Goal: Information Seeking & Learning: Learn about a topic

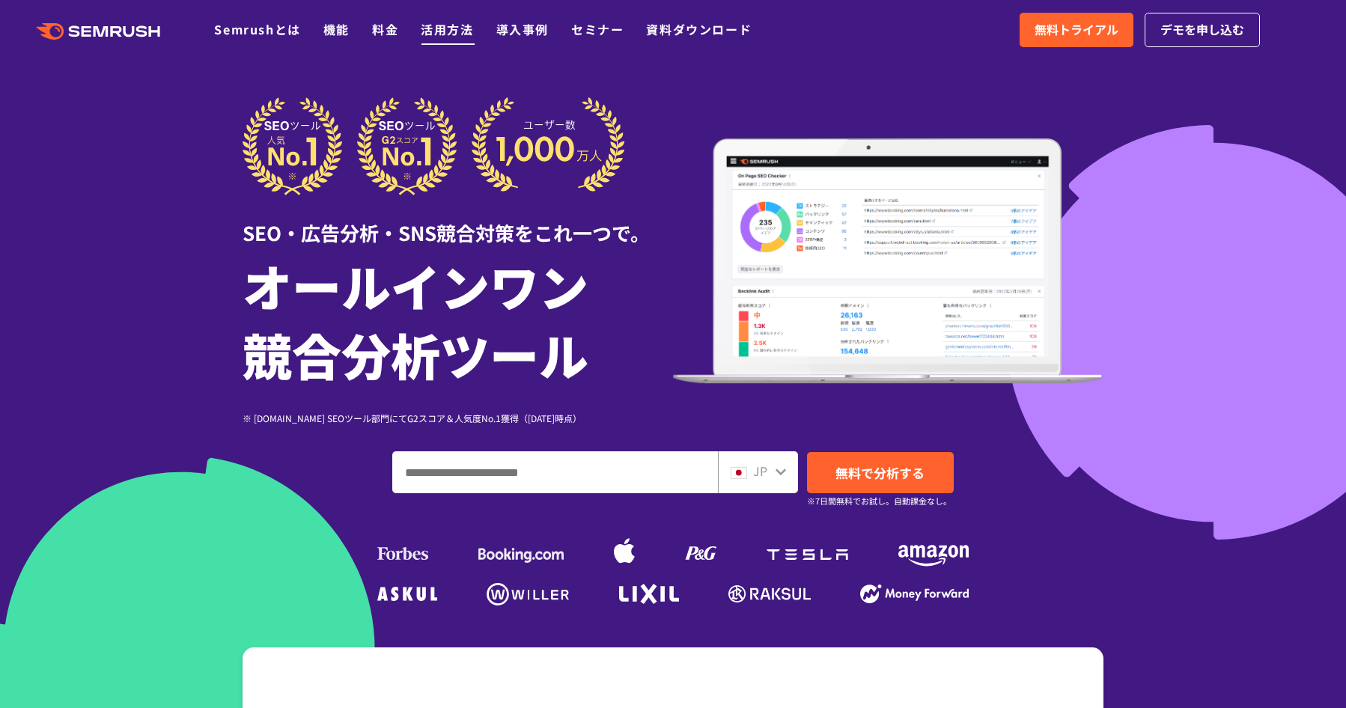
click at [441, 32] on link "活用方法" at bounding box center [447, 29] width 52 height 18
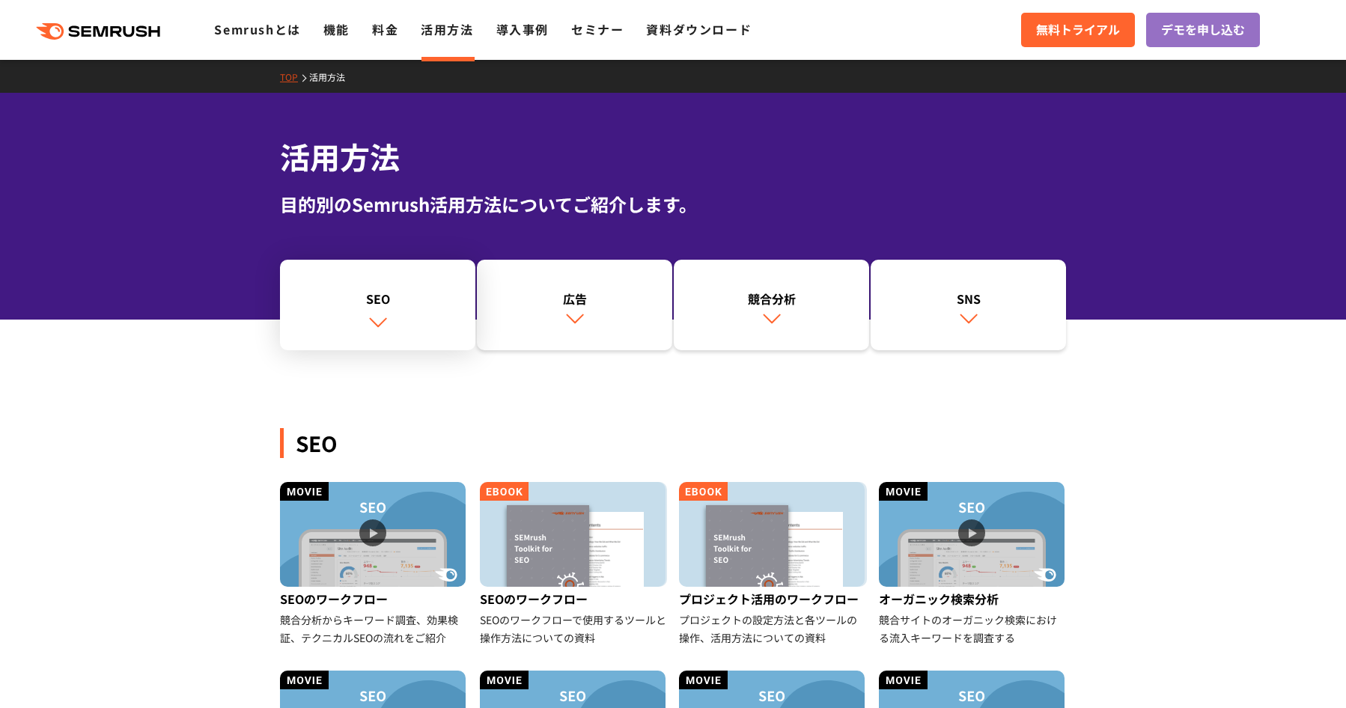
click at [346, 276] on link "SEO" at bounding box center [377, 305] width 195 height 91
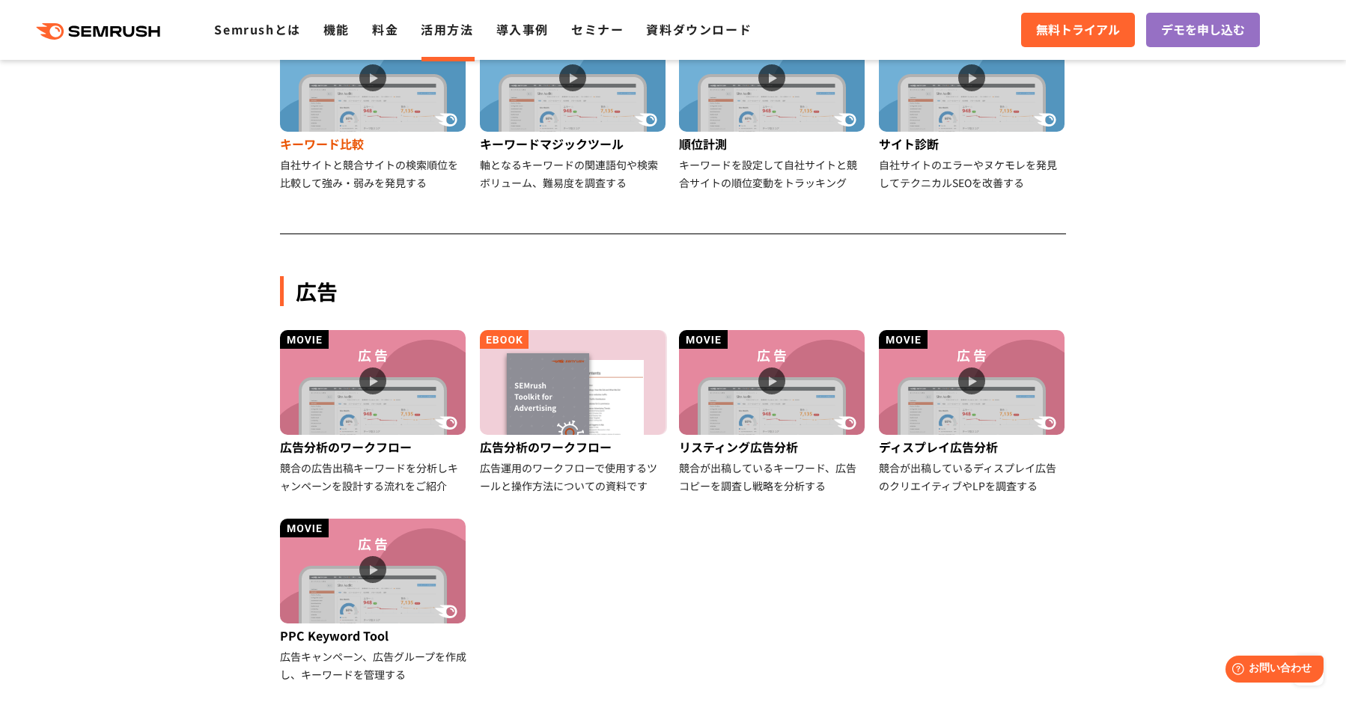
scroll to position [569, 0]
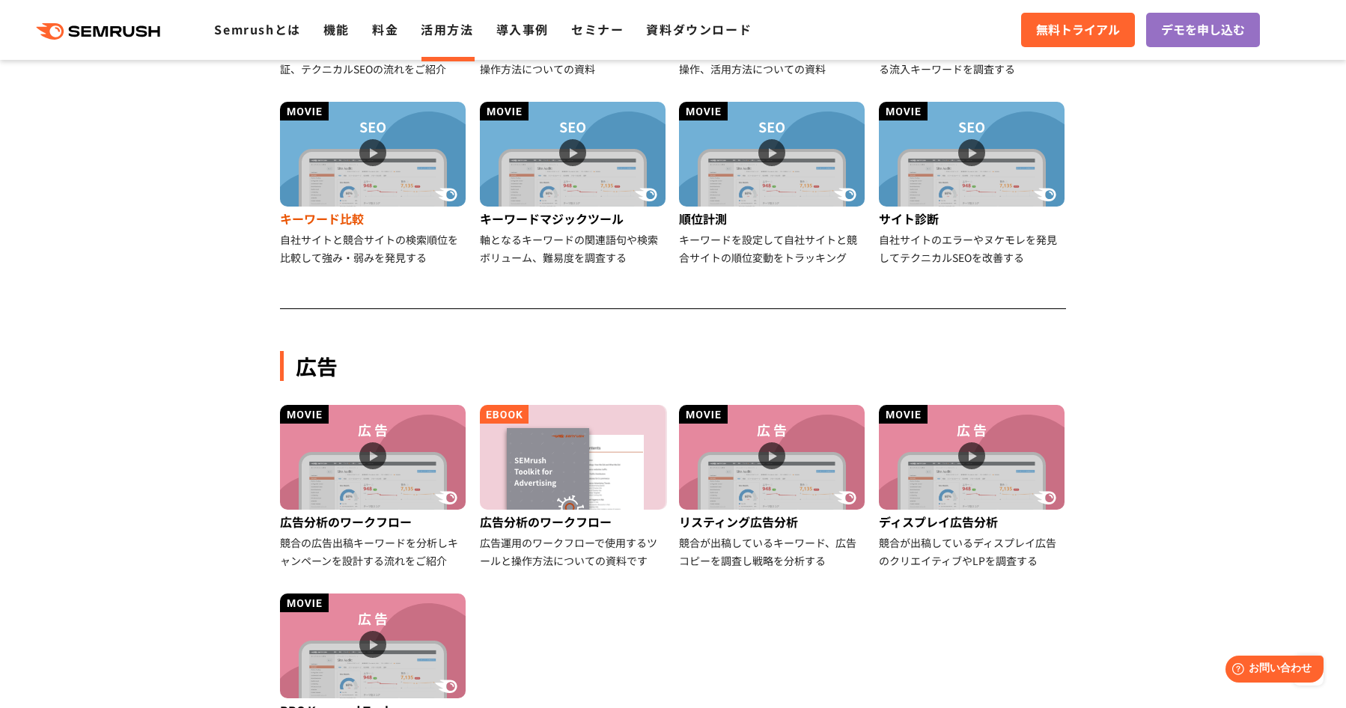
click at [353, 211] on div "キーワード比較" at bounding box center [374, 219] width 188 height 24
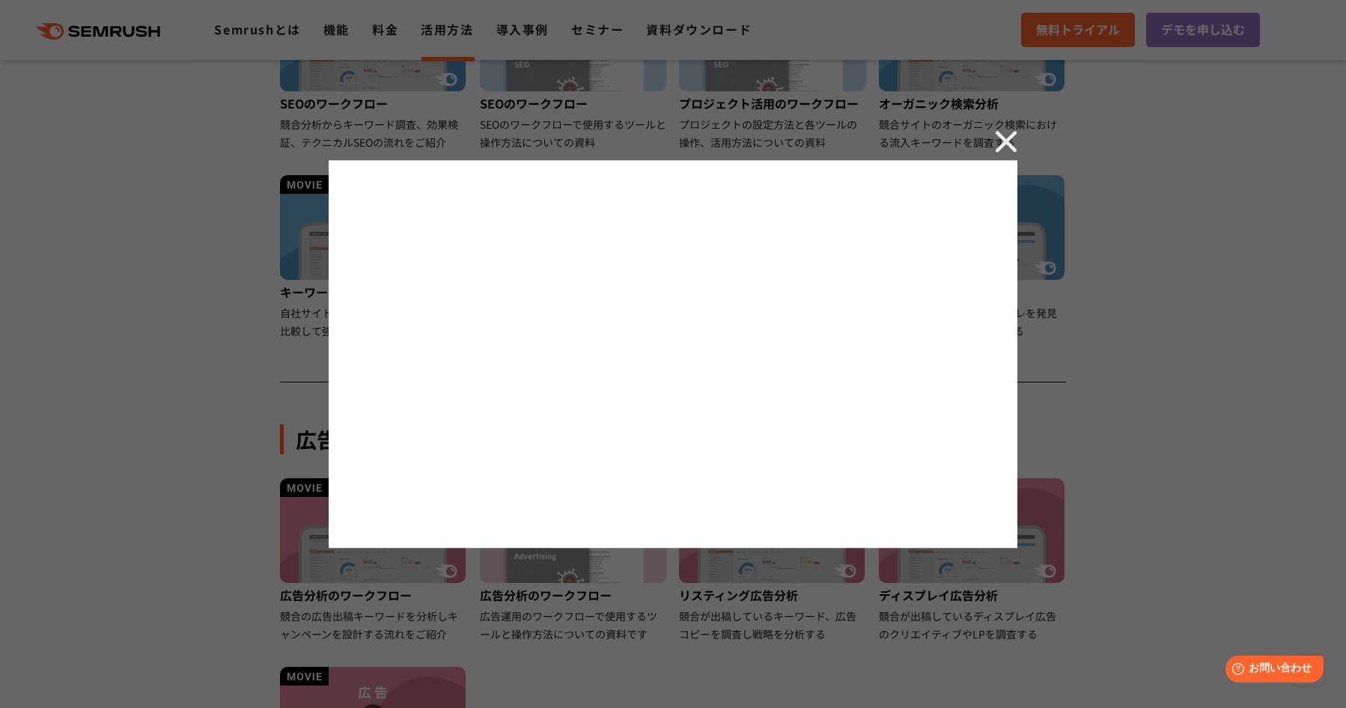
scroll to position [494, 0]
click at [1011, 129] on div at bounding box center [673, 354] width 1346 height 708
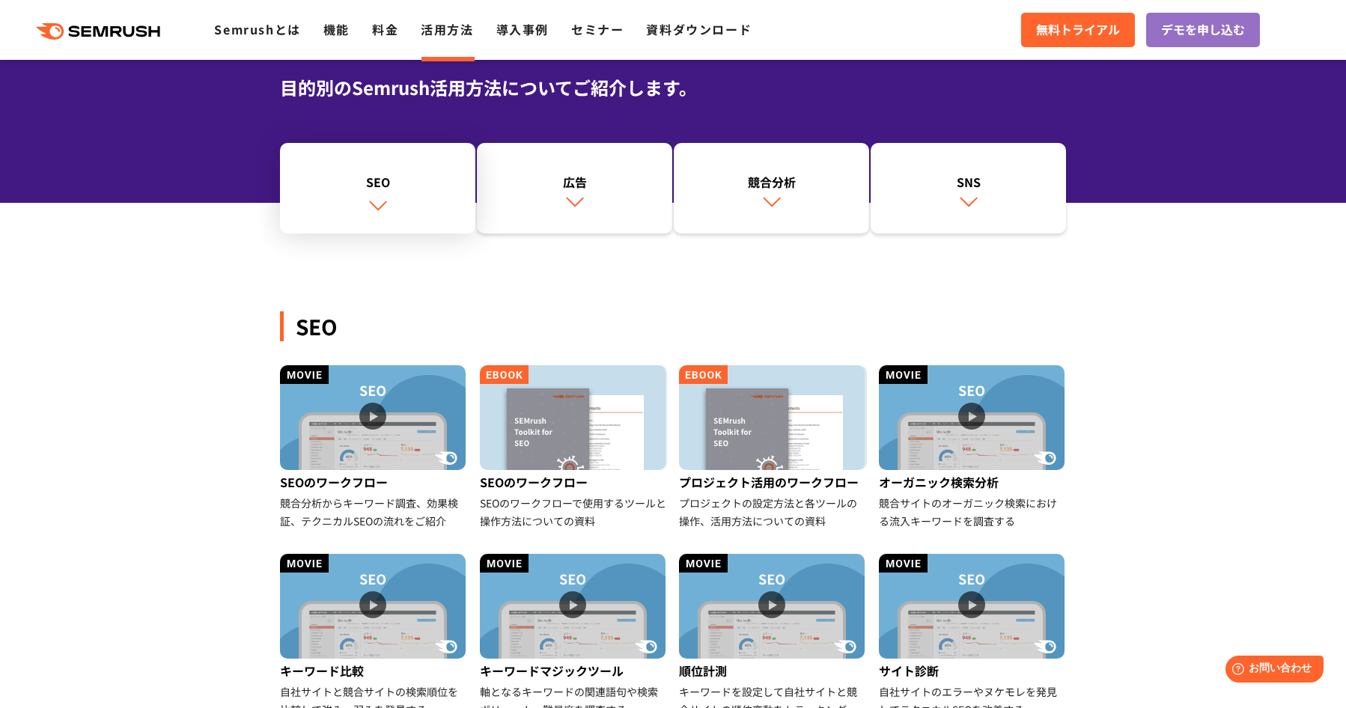
scroll to position [225, 0]
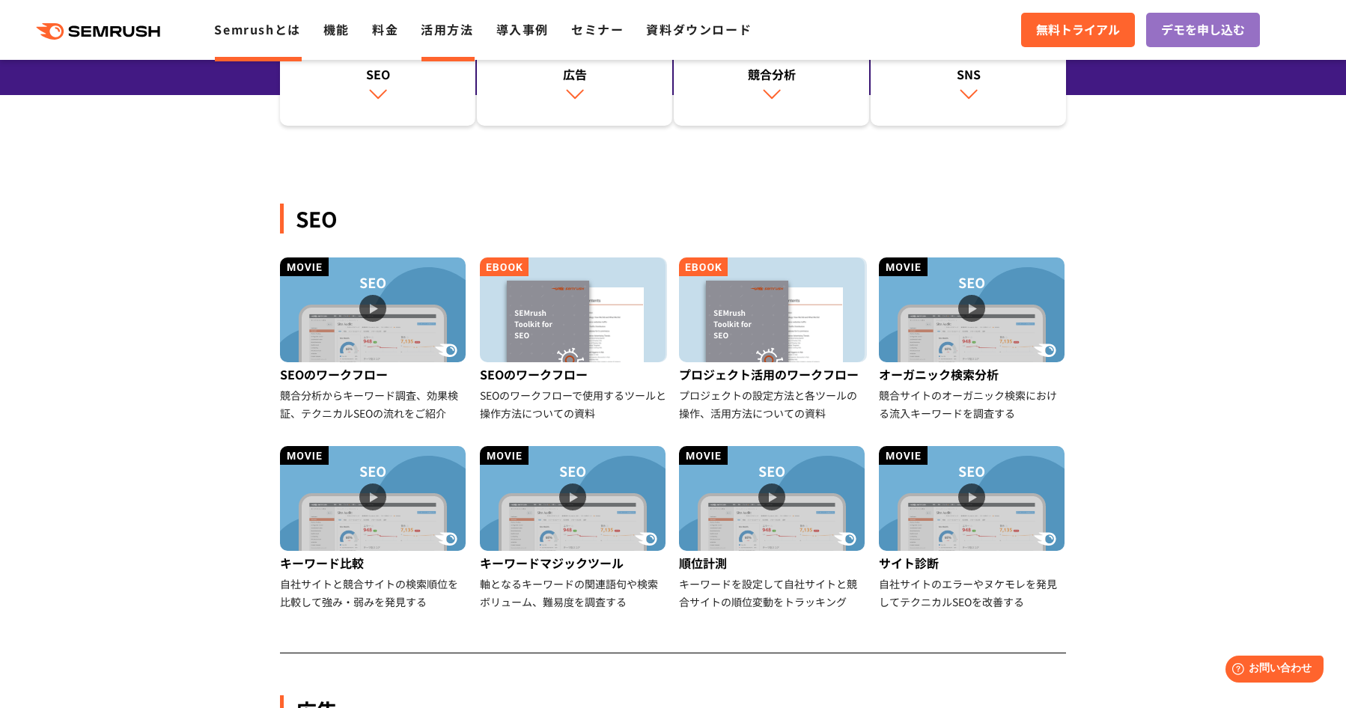
click at [261, 28] on link "Semrushとは" at bounding box center [257, 29] width 86 height 18
click at [550, 390] on div "SEOのワークフローで使用するツールと操作方法についての資料" at bounding box center [574, 404] width 188 height 36
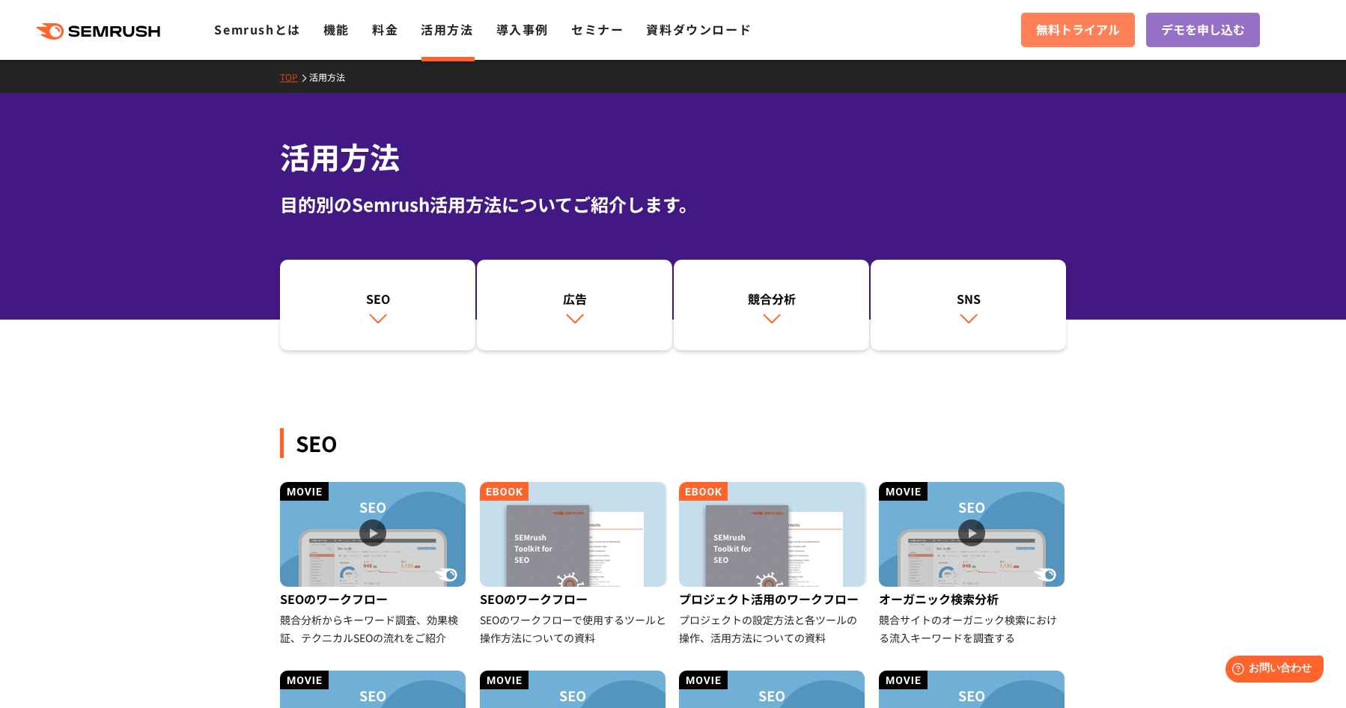
click at [1059, 25] on span "無料トライアル" at bounding box center [1078, 29] width 84 height 19
